Goal: Transaction & Acquisition: Purchase product/service

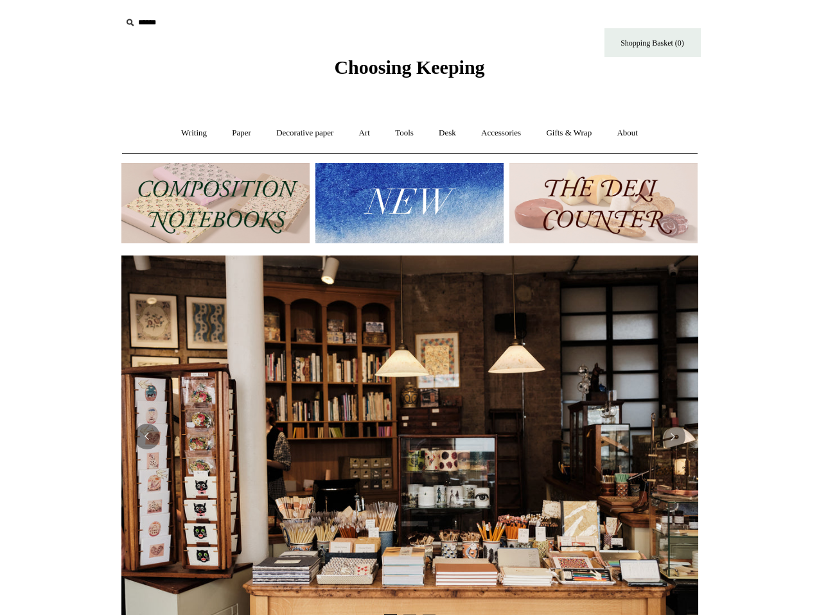
click at [146, 20] on input "text" at bounding box center [200, 23] width 158 height 24
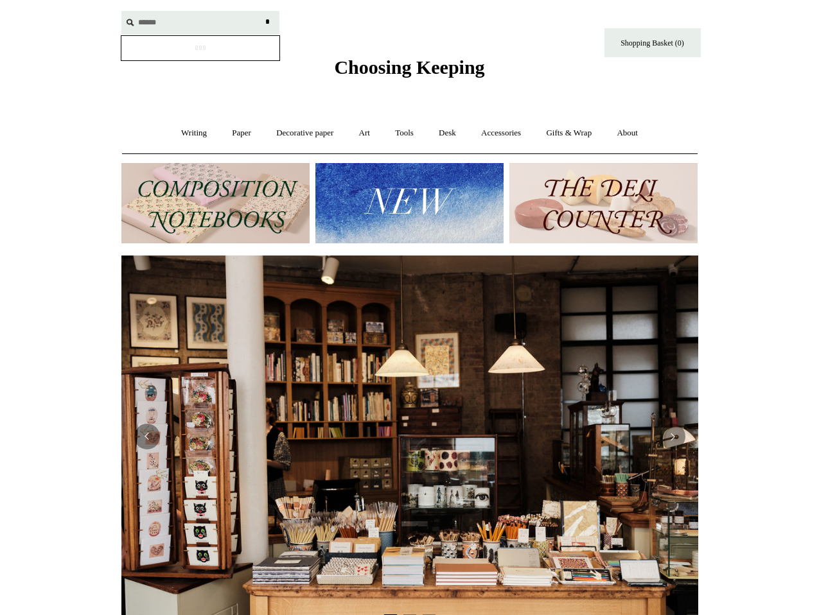
type input "******"
click at [261, 11] on input "*" at bounding box center [267, 22] width 13 height 22
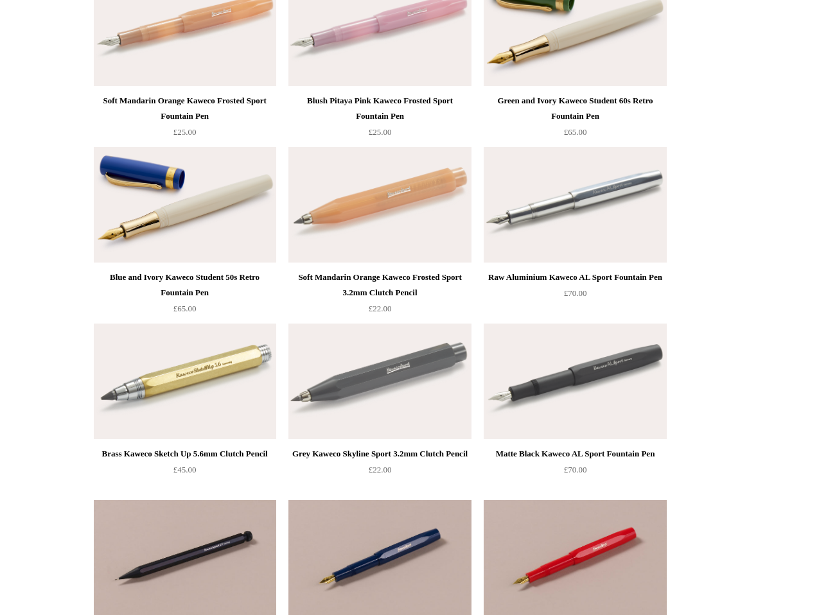
scroll to position [6311, 0]
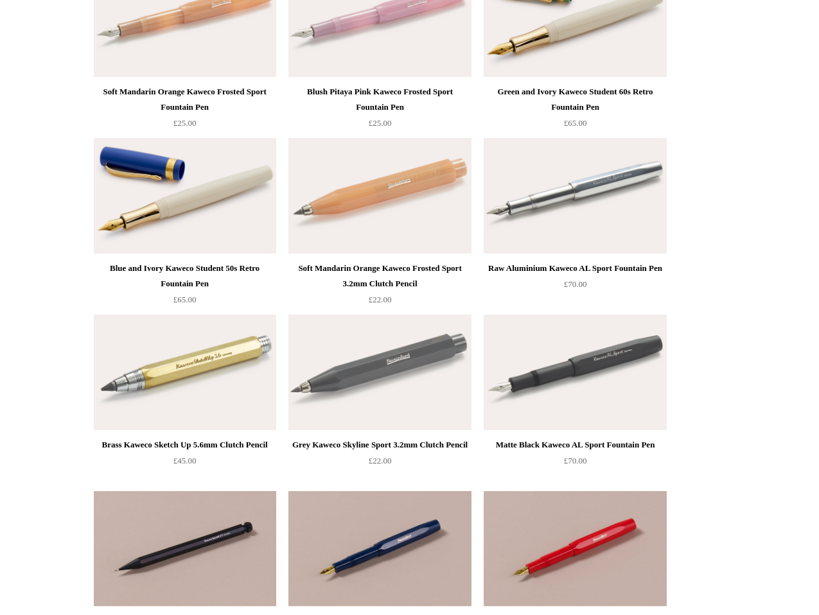
click at [663, 189] on img at bounding box center [574, 196] width 182 height 116
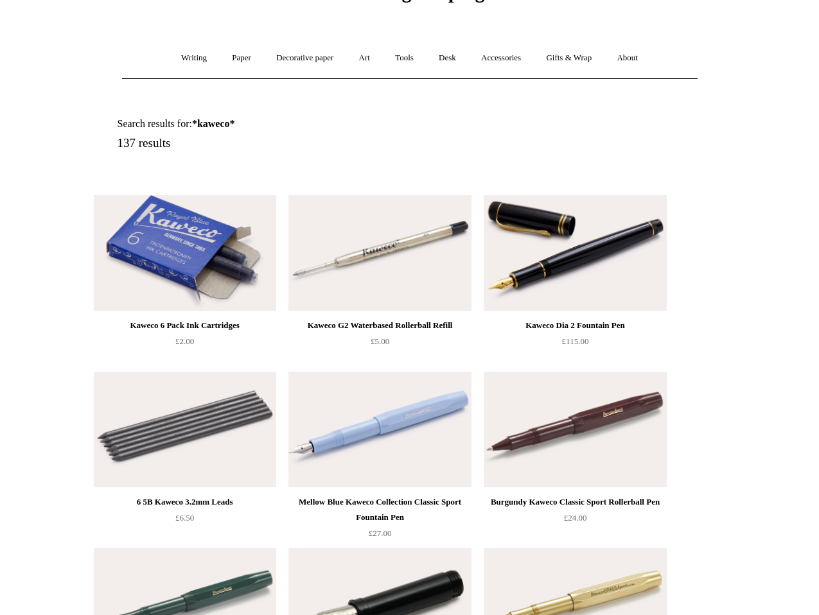
scroll to position [0, 0]
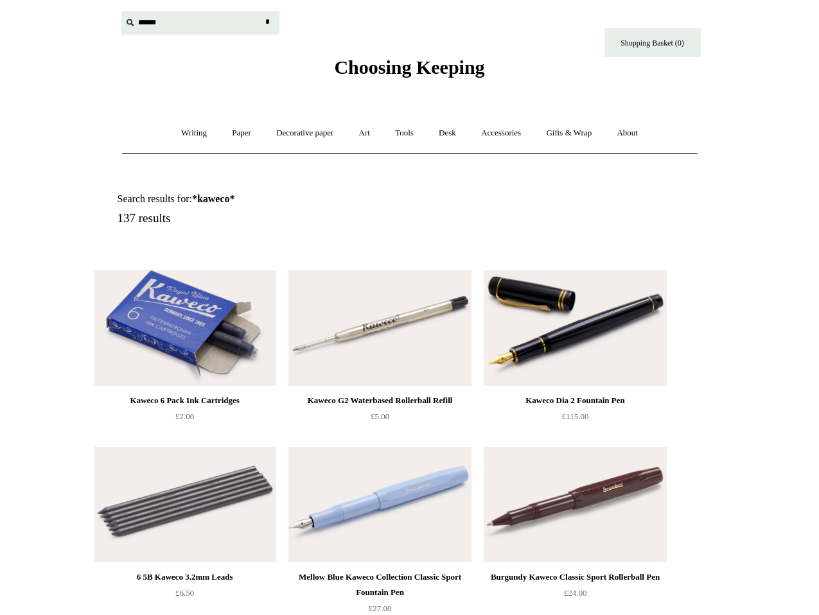
click at [219, 31] on input "text" at bounding box center [200, 23] width 158 height 24
type input "*******"
click at [261, 11] on input "*" at bounding box center [267, 22] width 13 height 22
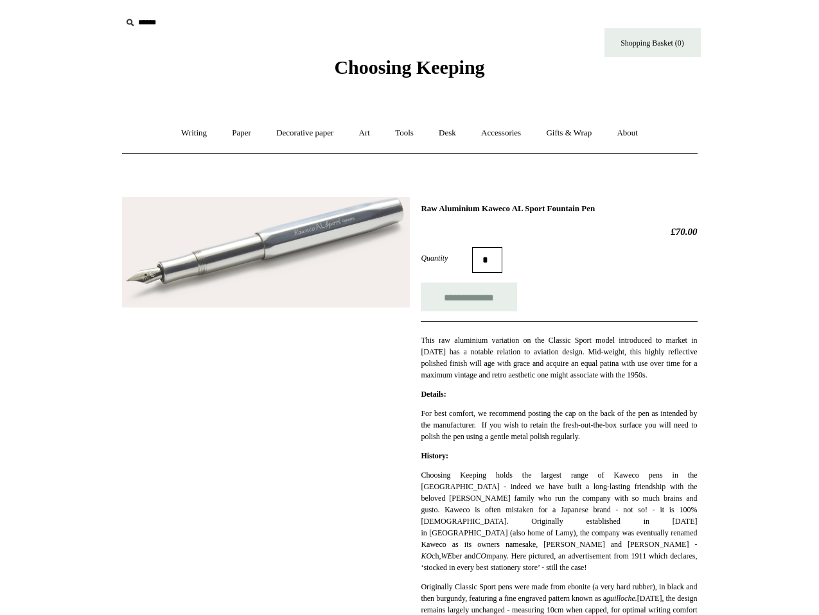
click at [356, 240] on img at bounding box center [266, 252] width 288 height 111
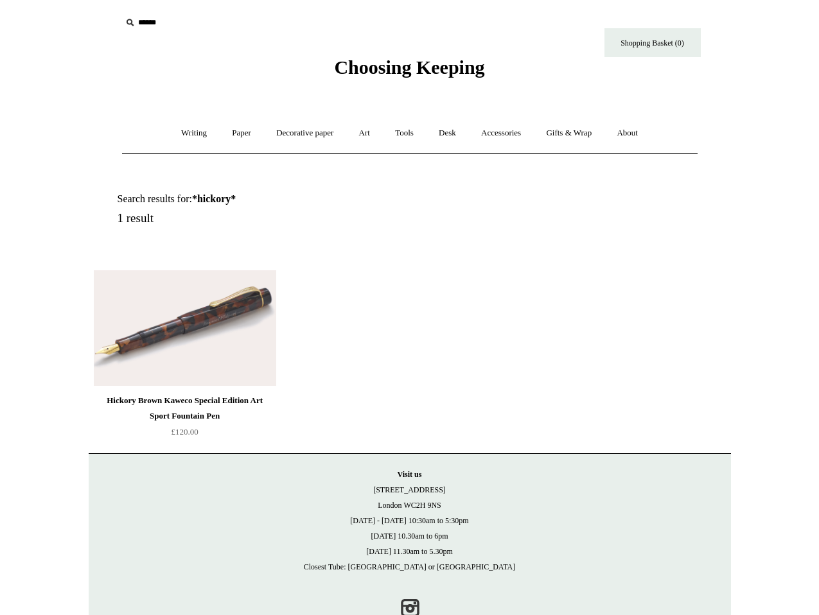
click at [175, 354] on img at bounding box center [185, 328] width 182 height 116
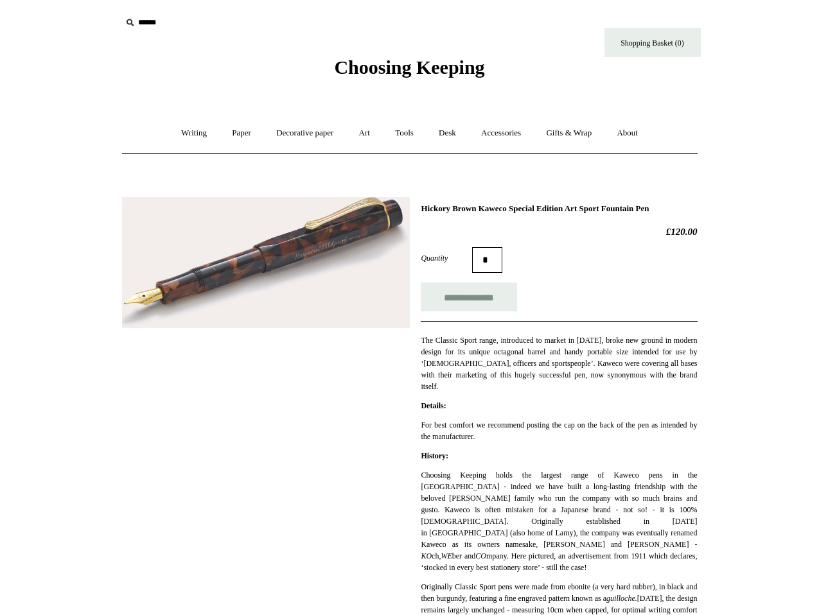
click at [220, 310] on img at bounding box center [266, 263] width 288 height 132
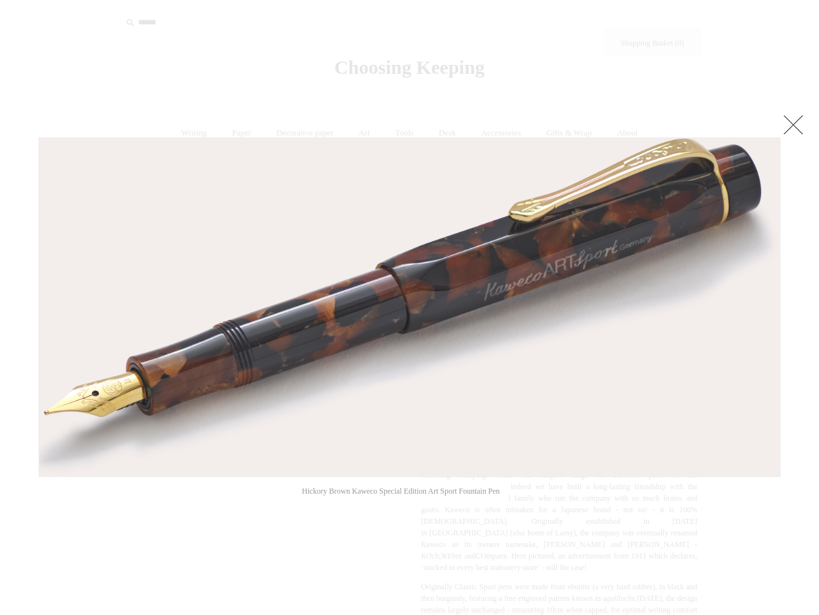
click at [793, 121] on link at bounding box center [793, 125] width 26 height 26
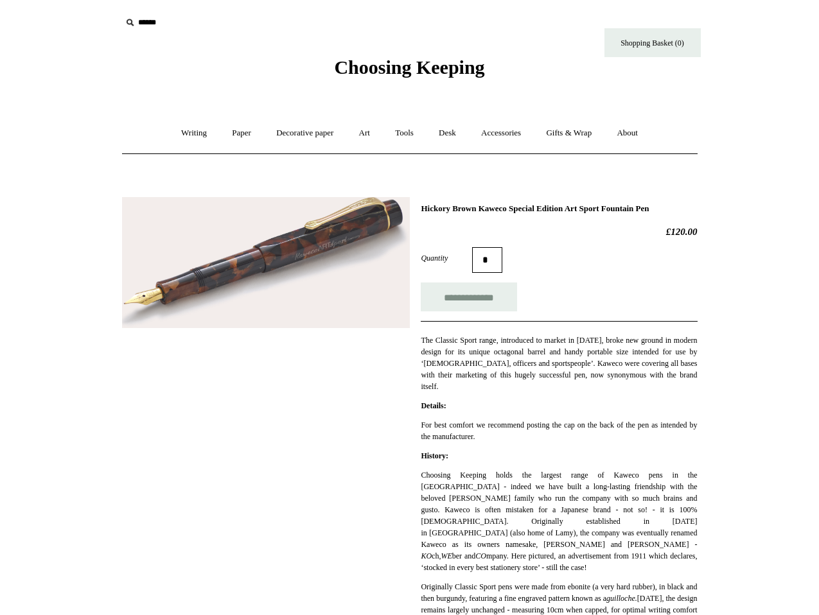
click at [318, 259] on img at bounding box center [266, 263] width 288 height 132
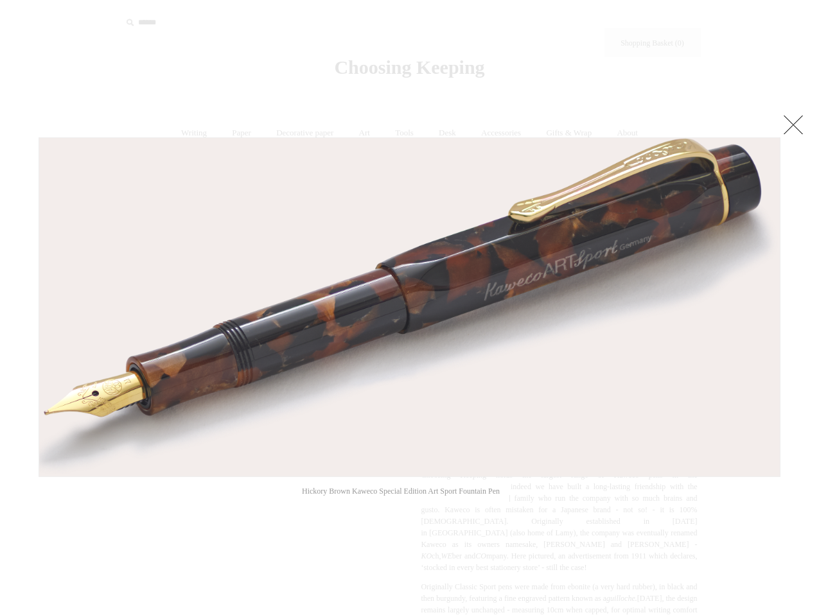
click at [788, 120] on link at bounding box center [793, 125] width 26 height 26
